Goal: Task Accomplishment & Management: Manage account settings

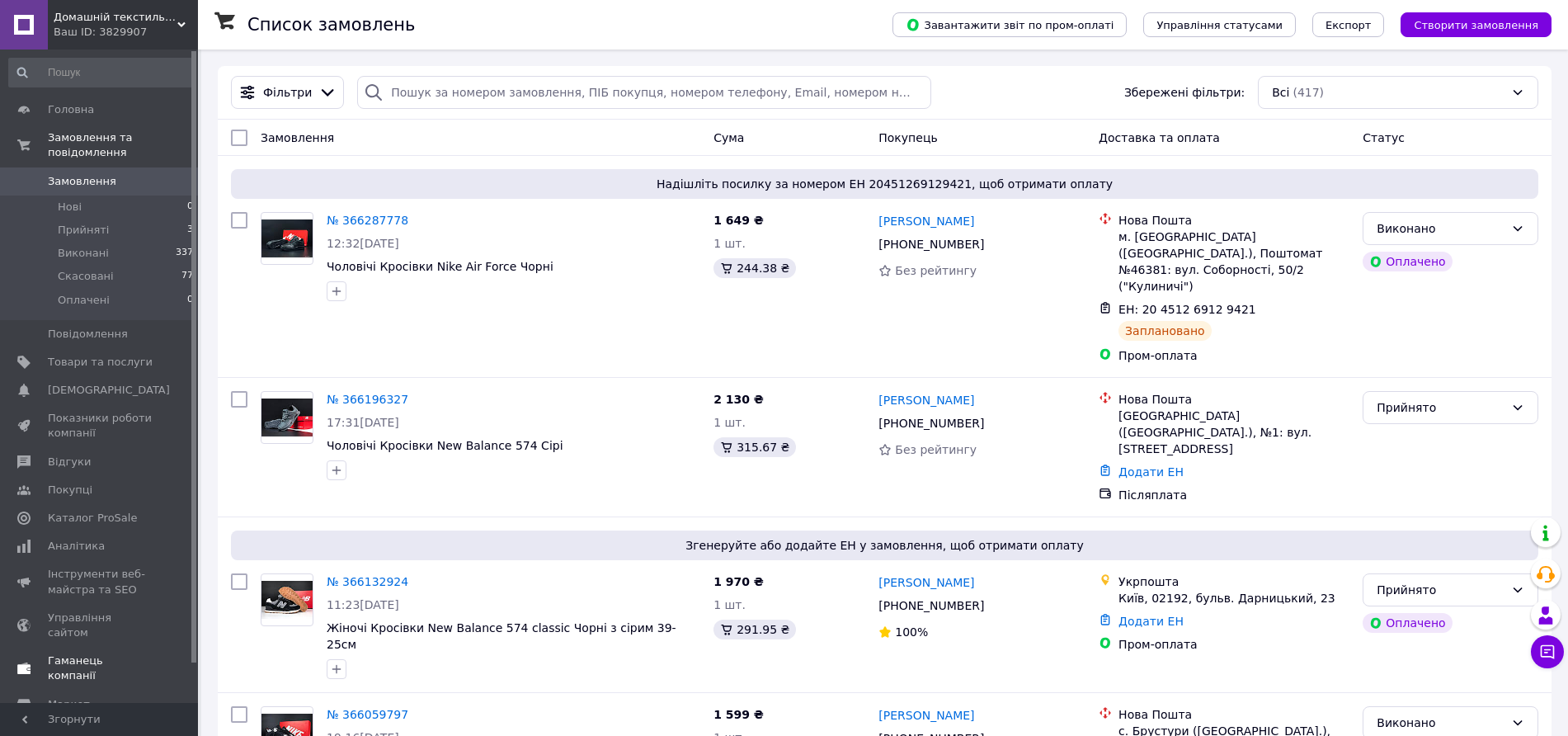
click at [81, 653] on span "Гаманець компанії" at bounding box center [100, 667] width 105 height 30
